Goal: Use online tool/utility: Utilize a website feature to perform a specific function

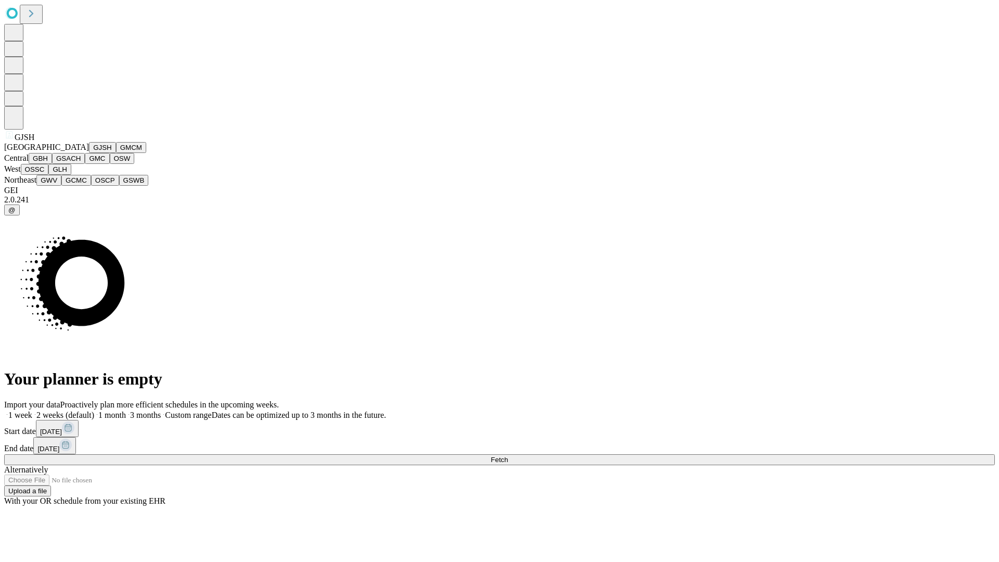
click at [89, 153] on button "GJSH" at bounding box center [102, 147] width 27 height 11
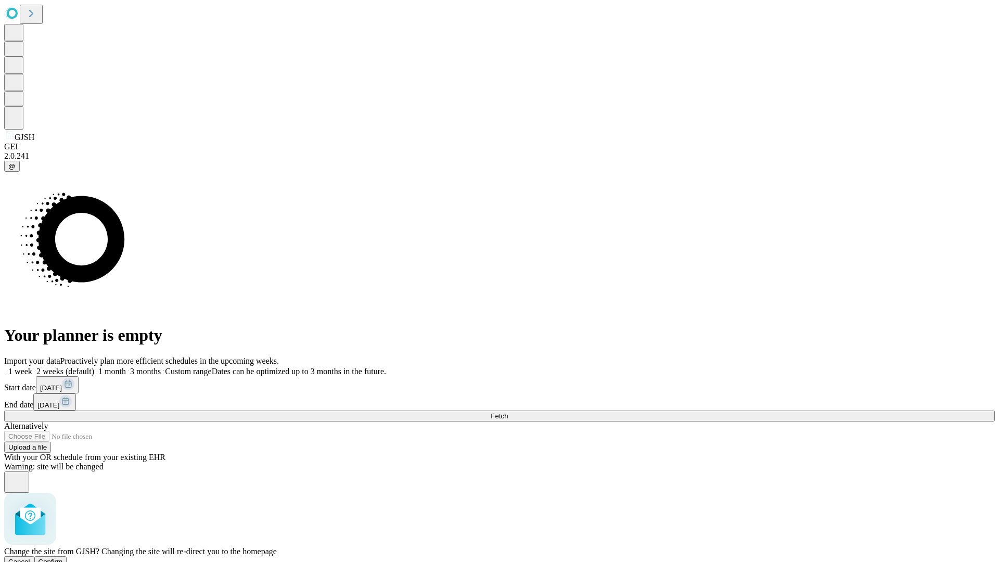
click at [63, 558] on span "Confirm" at bounding box center [51, 562] width 24 height 8
click at [94, 367] on label "2 weeks (default)" at bounding box center [63, 371] width 62 height 9
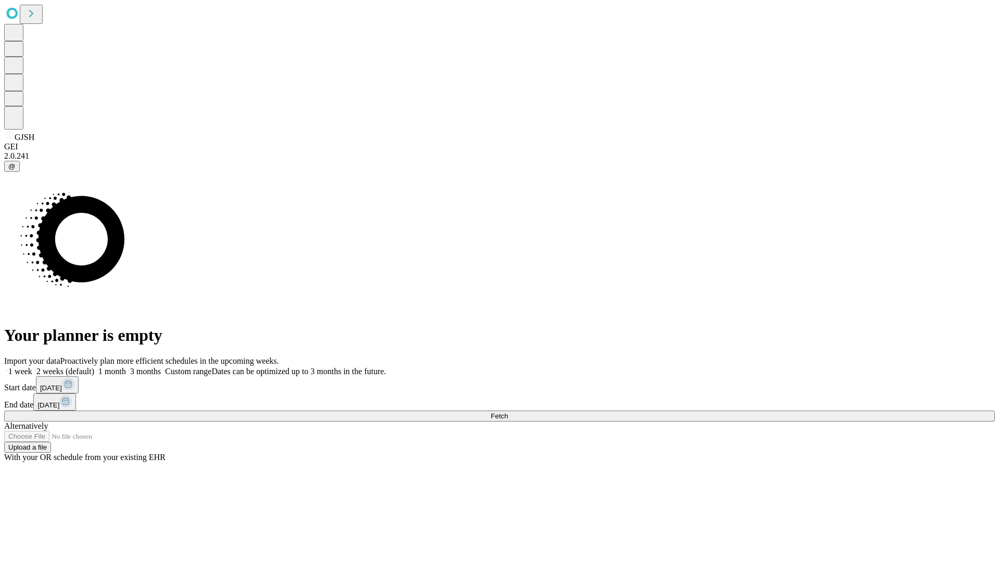
click at [508, 412] on span "Fetch" at bounding box center [499, 416] width 17 height 8
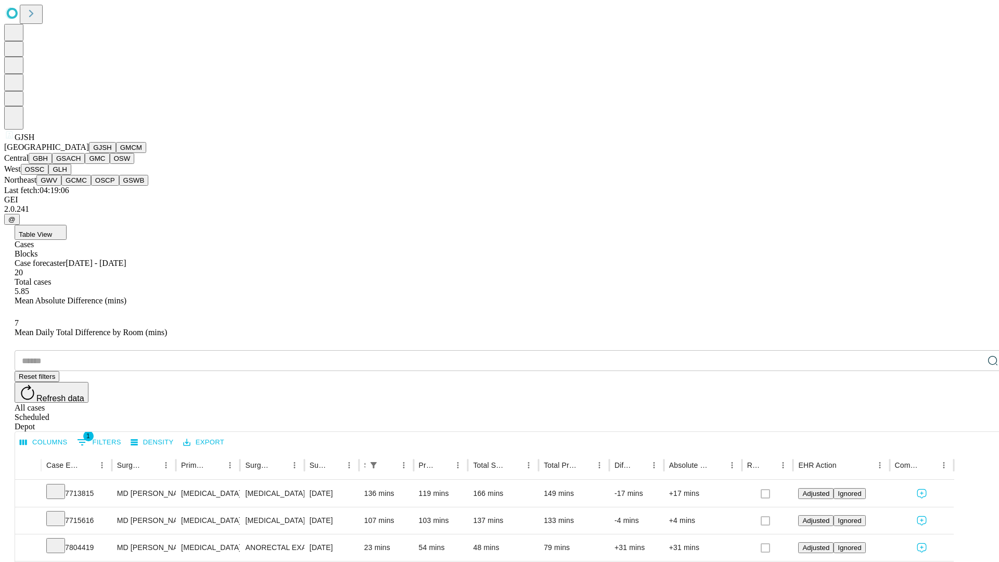
click at [116, 153] on button "GMCM" at bounding box center [131, 147] width 30 height 11
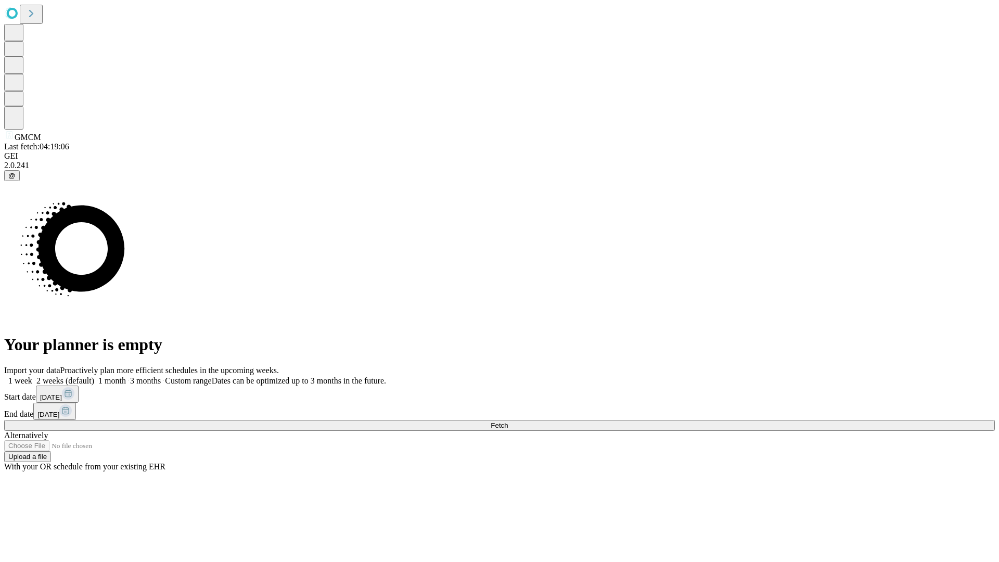
click at [94, 376] on label "2 weeks (default)" at bounding box center [63, 380] width 62 height 9
click at [508, 422] on span "Fetch" at bounding box center [499, 426] width 17 height 8
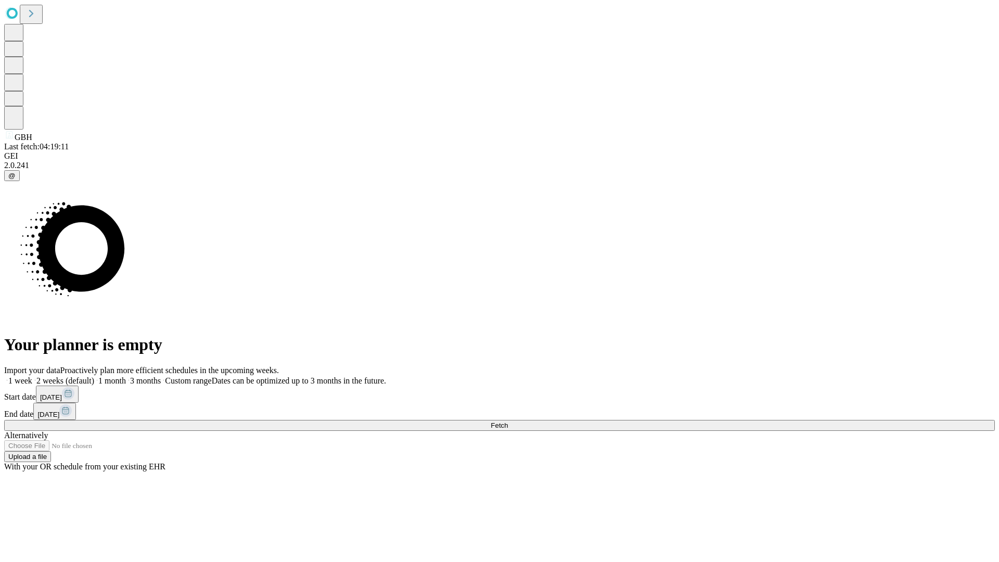
click at [508, 422] on span "Fetch" at bounding box center [499, 426] width 17 height 8
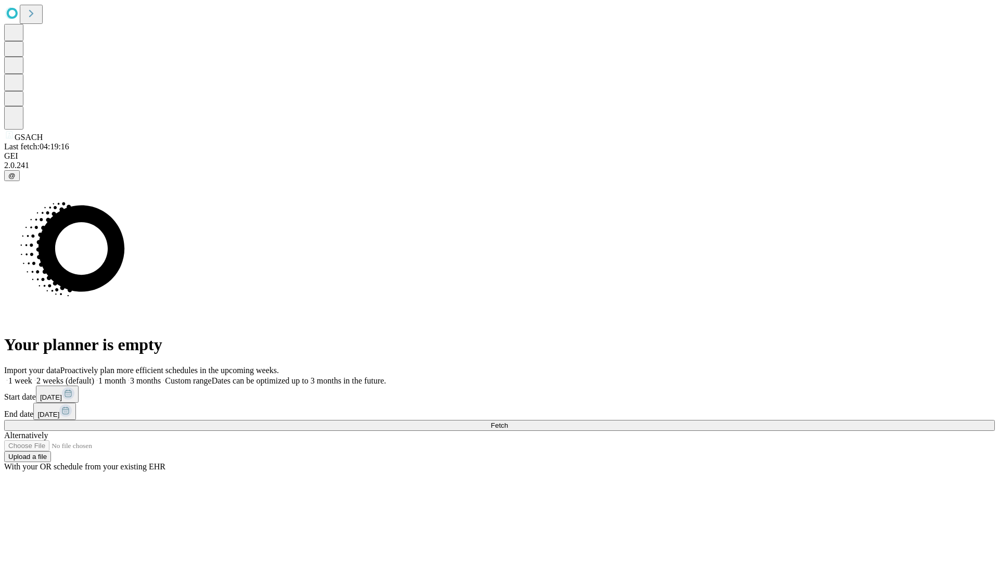
click at [94, 376] on label "2 weeks (default)" at bounding box center [63, 380] width 62 height 9
click at [508, 422] on span "Fetch" at bounding box center [499, 426] width 17 height 8
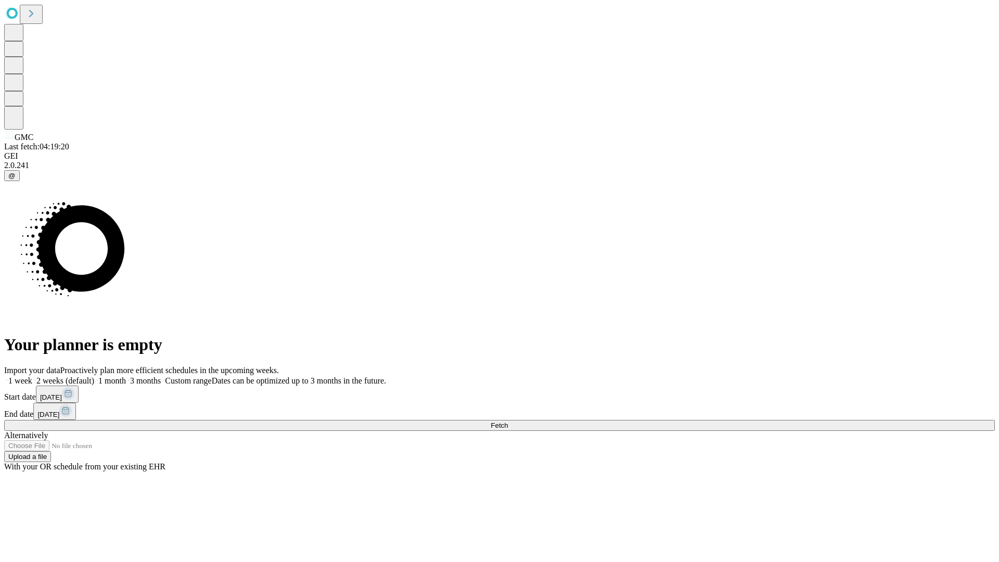
click at [94, 376] on label "2 weeks (default)" at bounding box center [63, 380] width 62 height 9
click at [508, 422] on span "Fetch" at bounding box center [499, 426] width 17 height 8
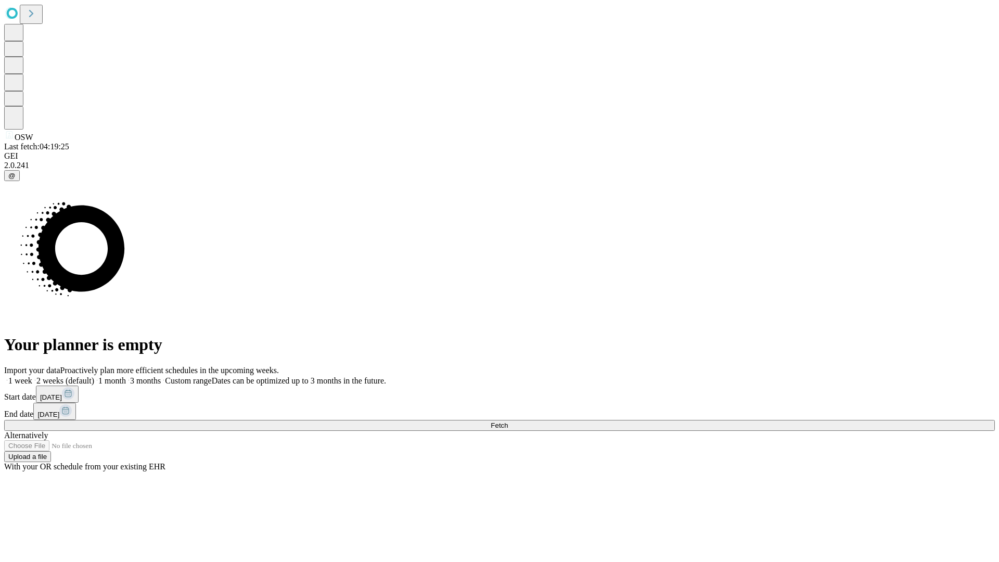
click at [508, 422] on span "Fetch" at bounding box center [499, 426] width 17 height 8
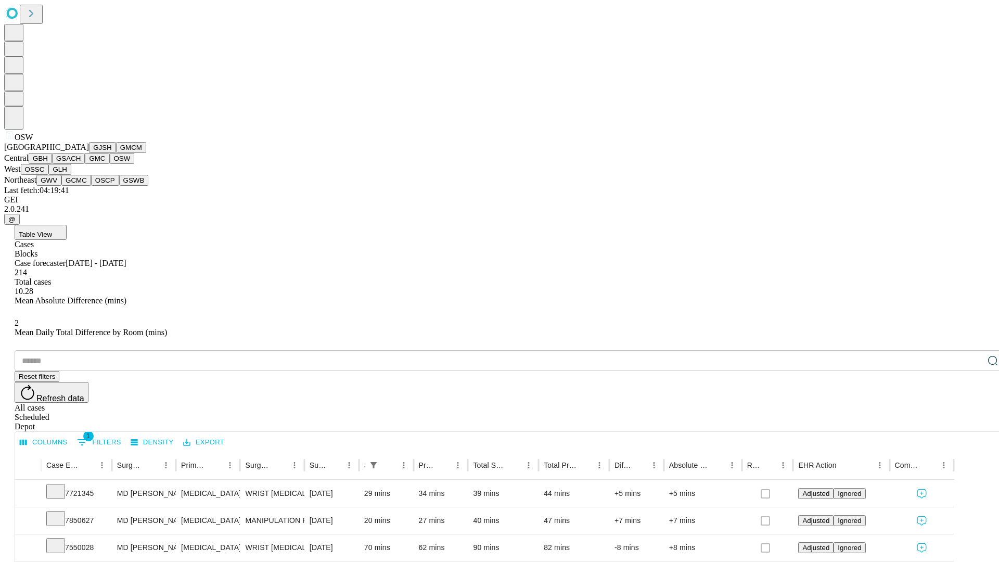
click at [49, 175] on button "OSSC" at bounding box center [35, 169] width 28 height 11
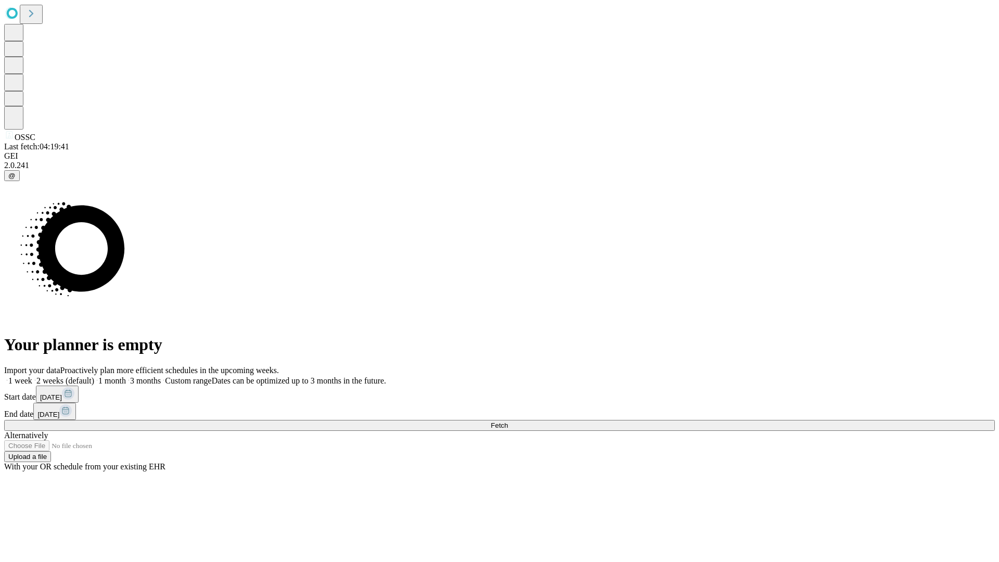
click at [508, 422] on span "Fetch" at bounding box center [499, 426] width 17 height 8
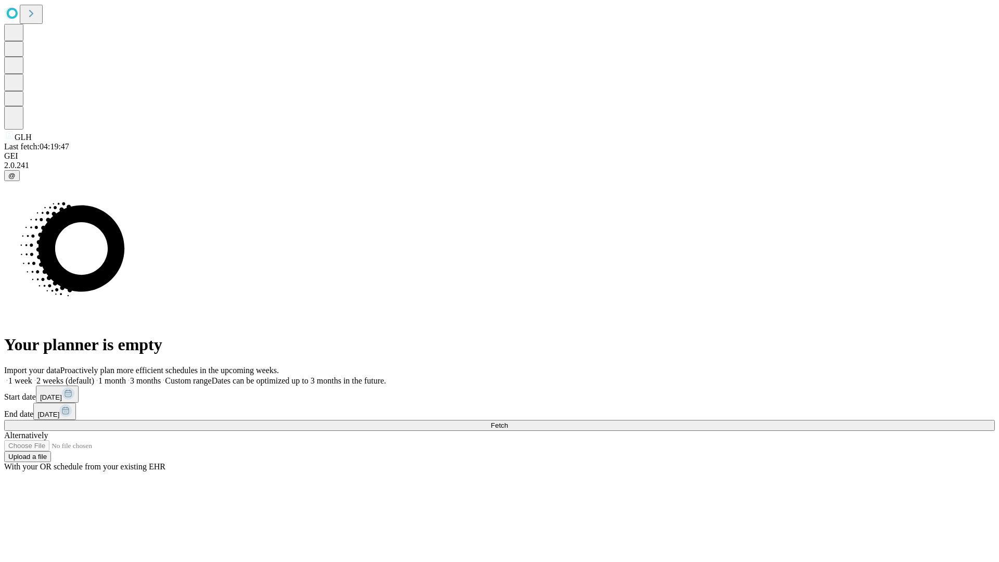
click at [94, 376] on label "2 weeks (default)" at bounding box center [63, 380] width 62 height 9
click at [508, 422] on span "Fetch" at bounding box center [499, 426] width 17 height 8
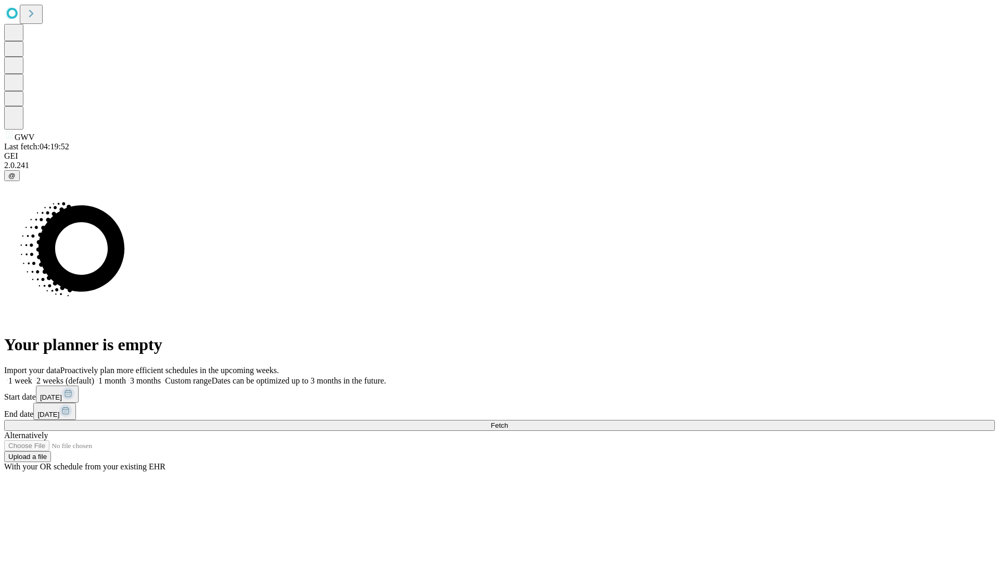
click at [94, 376] on label "2 weeks (default)" at bounding box center [63, 380] width 62 height 9
click at [508, 422] on span "Fetch" at bounding box center [499, 426] width 17 height 8
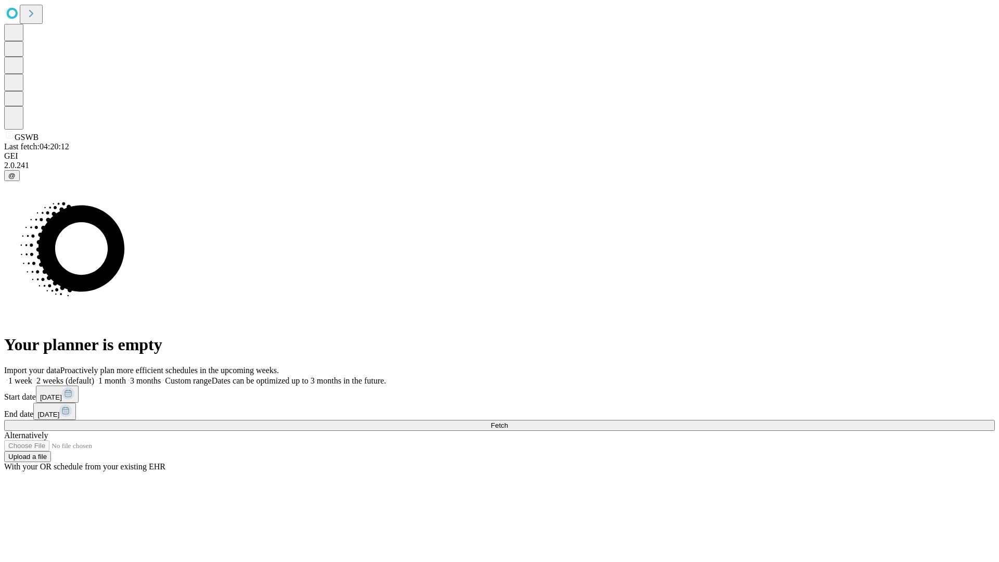
click at [94, 376] on label "2 weeks (default)" at bounding box center [63, 380] width 62 height 9
click at [508, 422] on span "Fetch" at bounding box center [499, 426] width 17 height 8
